Goal: Transaction & Acquisition: Purchase product/service

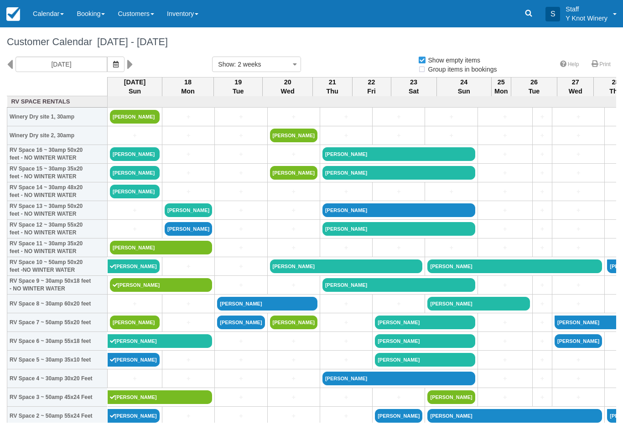
select select
click at [120, 161] on link "[PERSON_NAME]" at bounding box center [135, 154] width 50 height 14
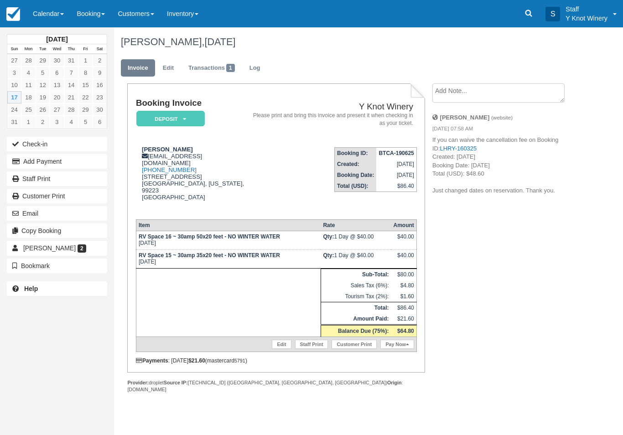
click at [398, 349] on link "Pay Now" at bounding box center [397, 344] width 33 height 9
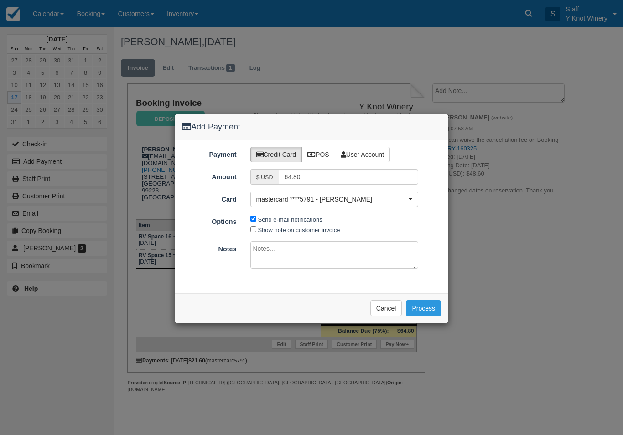
click at [367, 196] on span "mastercard ****5791 - Todd Diezsi" at bounding box center [331, 199] width 151 height 9
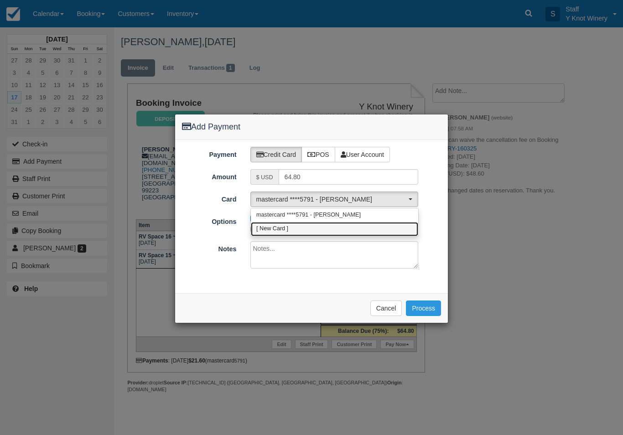
click at [340, 230] on link "[ New Card ]" at bounding box center [334, 229] width 167 height 14
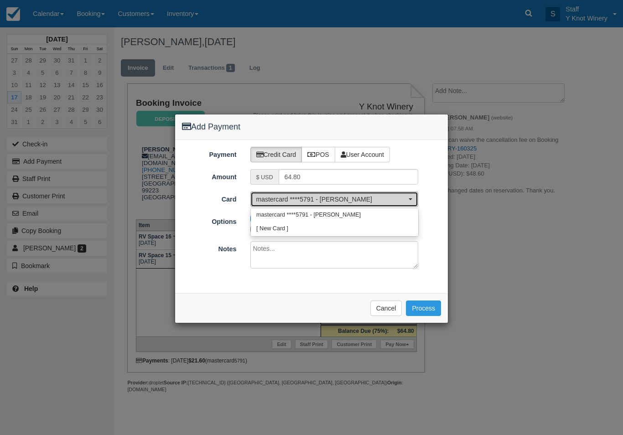
select select "0"
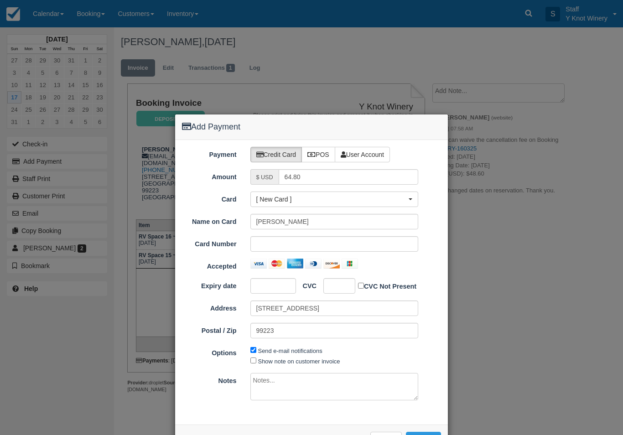
click at [325, 249] on div at bounding box center [334, 244] width 168 height 16
click at [263, 358] on label "Show note on customer invoice" at bounding box center [299, 361] width 82 height 7
click at [256, 358] on input "Show note on customer invoice" at bounding box center [253, 361] width 6 height 6
checkbox input "true"
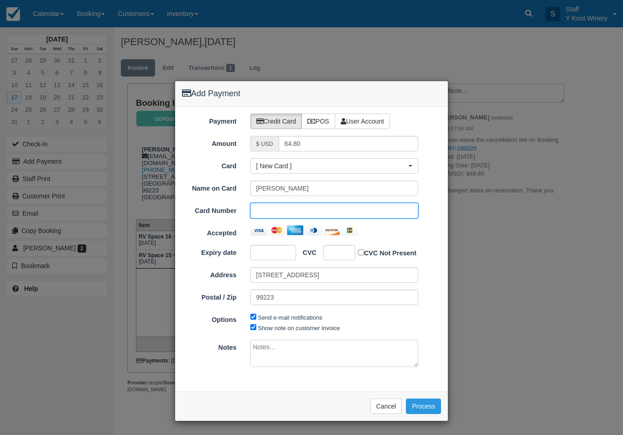
scroll to position [31, 0]
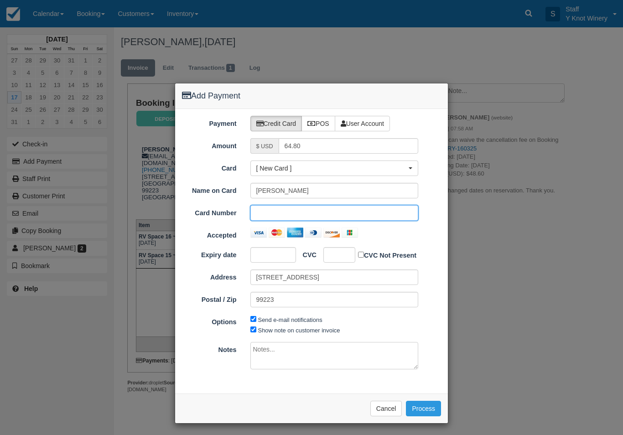
click at [427, 410] on button "Process" at bounding box center [423, 409] width 35 height 16
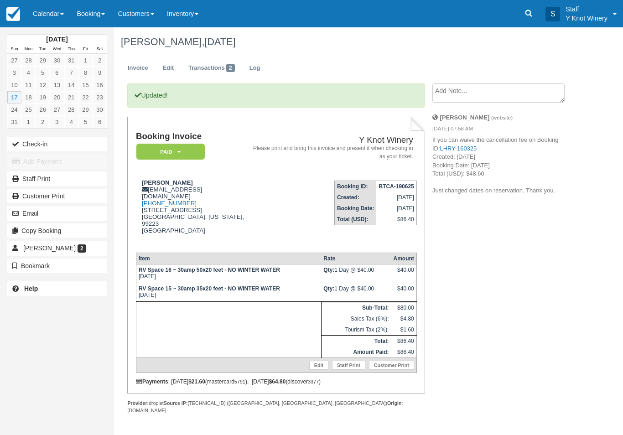
click at [40, 142] on button "Check-in" at bounding box center [57, 144] width 100 height 15
